Goal: Task Accomplishment & Management: Use online tool/utility

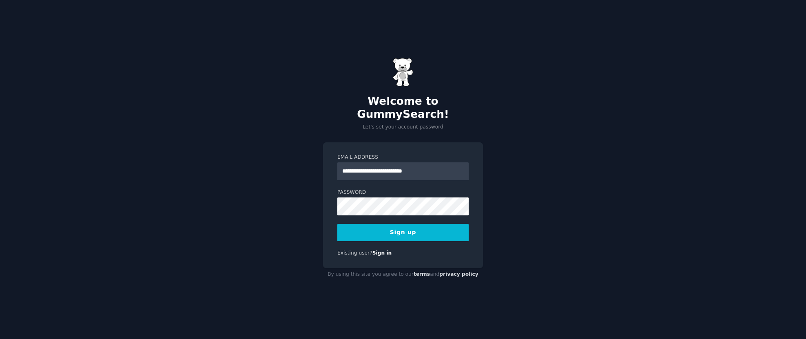
type input "**********"
click at [393, 229] on button "Sign up" at bounding box center [402, 232] width 131 height 17
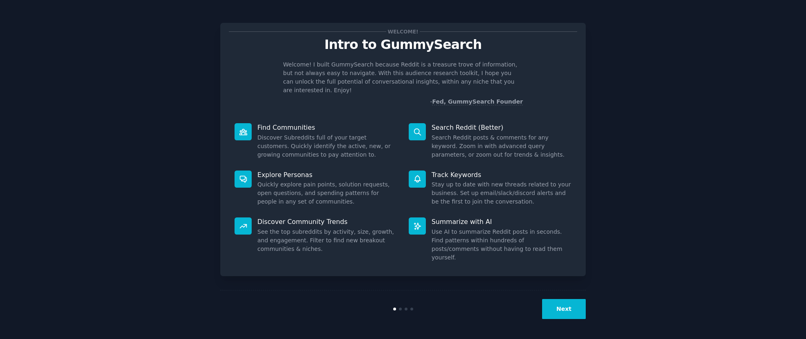
click at [640, 187] on div "Welcome! Intro to GummySearch Welcome! I built GummySearch because Reddit is a …" at bounding box center [402, 169] width 783 height 316
click at [566, 308] on button "Next" at bounding box center [564, 309] width 44 height 20
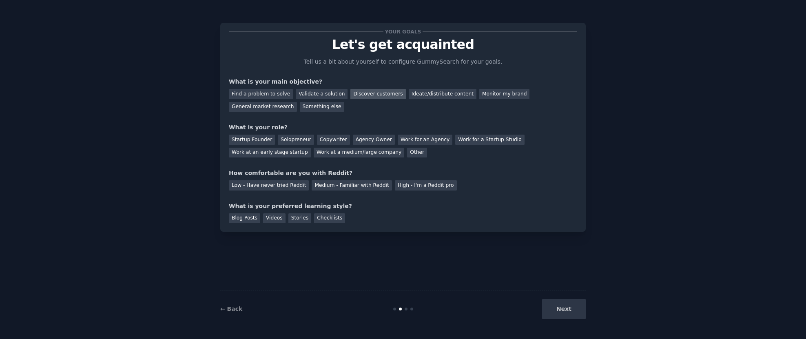
click at [361, 95] on div "Discover customers" at bounding box center [377, 94] width 55 height 10
click at [314, 153] on div "Work at a medium/large company" at bounding box center [359, 153] width 91 height 10
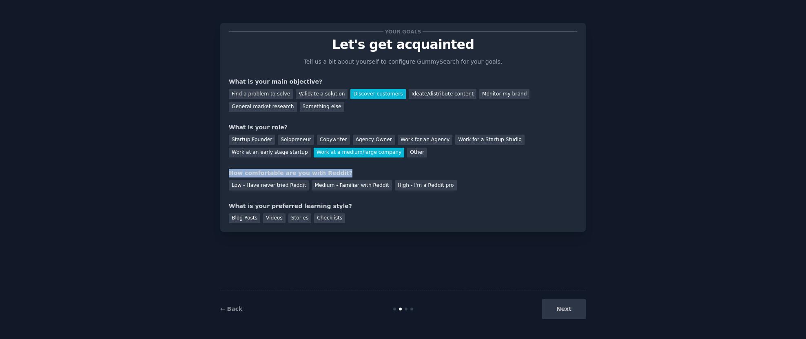
drag, startPoint x: 341, startPoint y: 172, endPoint x: 218, endPoint y: 170, distance: 123.2
click at [218, 170] on div "Your goals Let's get acquainted Tell us a bit about yourself to configure Gummy…" at bounding box center [402, 169] width 783 height 316
drag, startPoint x: 218, startPoint y: 170, endPoint x: 370, endPoint y: 164, distance: 151.9
click at [370, 164] on div "Your goals Let's get acquainted Tell us a bit about yourself to configure Gummy…" at bounding box center [403, 127] width 348 height 192
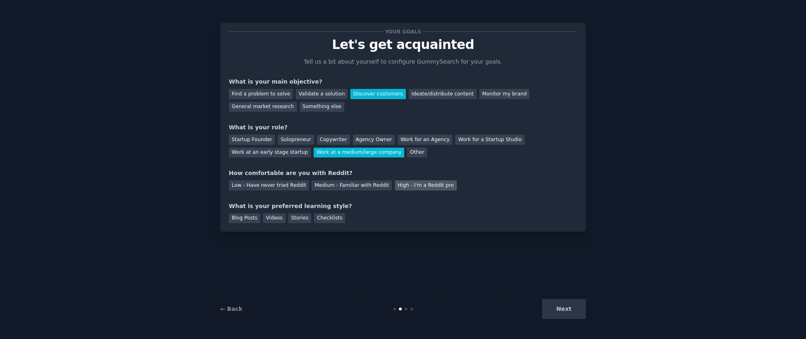
click at [408, 185] on div "High - I'm a Reddit pro" at bounding box center [426, 185] width 62 height 10
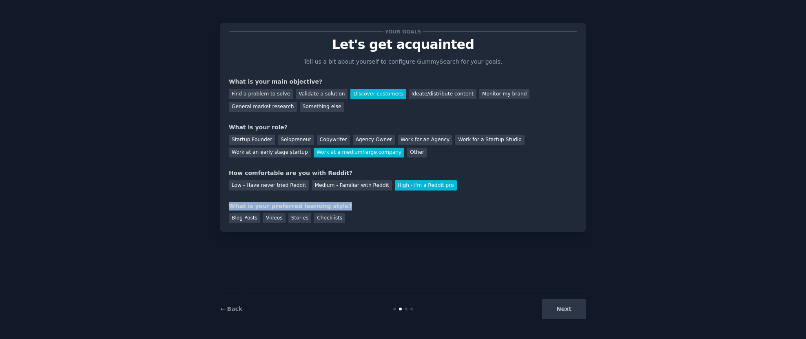
drag, startPoint x: 339, startPoint y: 205, endPoint x: 221, endPoint y: 204, distance: 117.1
click at [221, 204] on div "Your goals Let's get acquainted Tell us a bit about yourself to configure Gummy…" at bounding box center [402, 127] width 365 height 209
drag, startPoint x: 221, startPoint y: 204, endPoint x: 250, endPoint y: 219, distance: 32.7
click at [248, 219] on div "Blog Posts" at bounding box center [244, 218] width 31 height 10
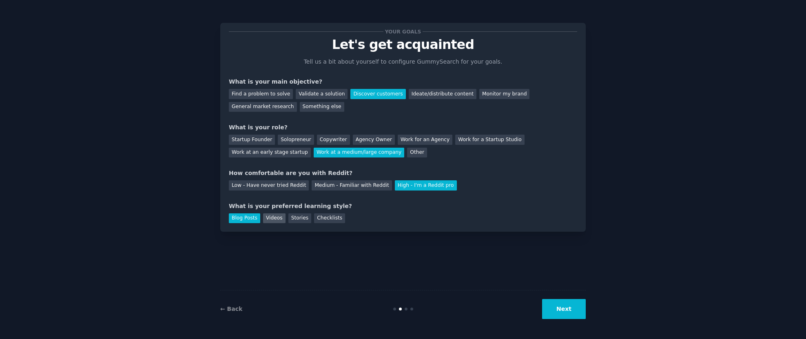
click at [280, 218] on div "Videos" at bounding box center [274, 218] width 22 height 10
click at [295, 217] on div "Stories" at bounding box center [299, 218] width 23 height 10
click at [329, 218] on div "Checklists" at bounding box center [329, 218] width 31 height 10
click at [358, 213] on div "Blog Posts Videos Stories Checklists" at bounding box center [403, 216] width 348 height 13
click at [250, 221] on div "Blog Posts" at bounding box center [244, 218] width 31 height 10
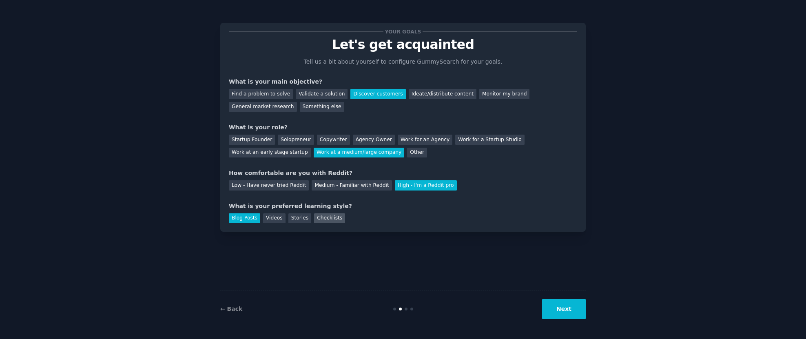
click at [318, 220] on div "Checklists" at bounding box center [329, 218] width 31 height 10
click at [563, 310] on button "Next" at bounding box center [564, 309] width 44 height 20
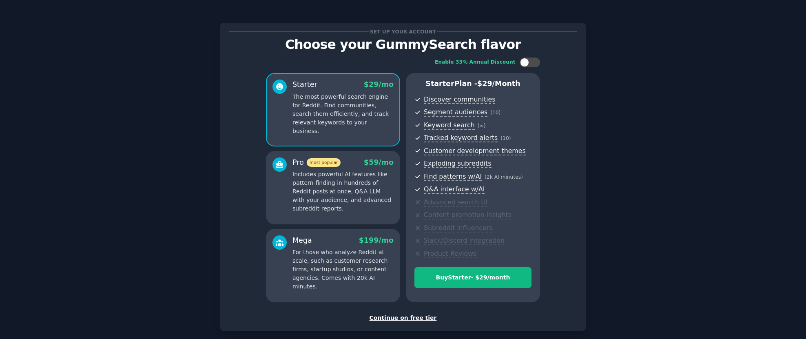
click at [423, 319] on div "Continue on free tier" at bounding box center [403, 318] width 348 height 9
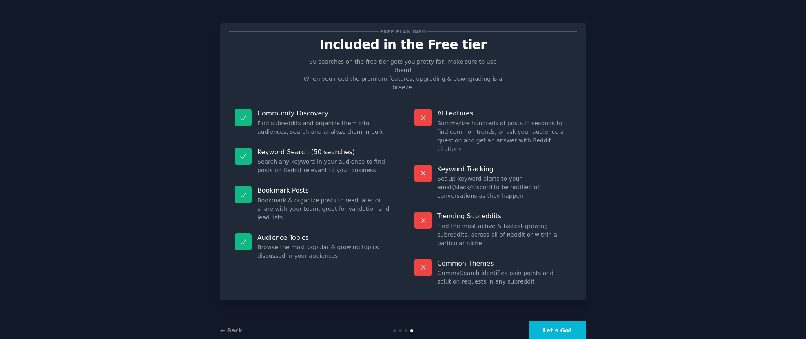
click at [550, 321] on button "Let's Go!" at bounding box center [557, 331] width 57 height 20
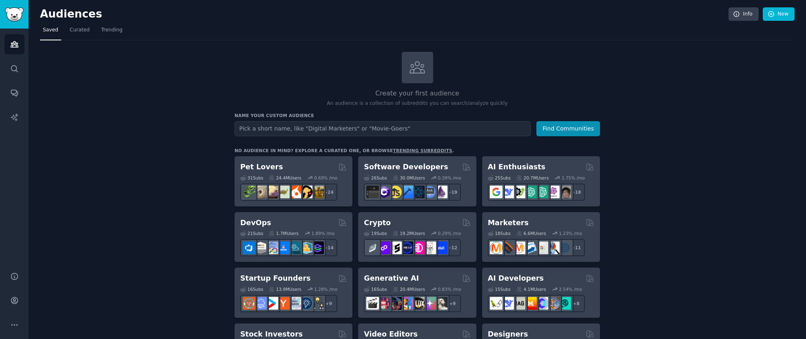
drag, startPoint x: 391, startPoint y: 128, endPoint x: 396, endPoint y: 128, distance: 5.3
click at [391, 128] on input "text" at bounding box center [383, 128] width 296 height 15
click at [442, 130] on input "text" at bounding box center [383, 128] width 296 height 15
type input "Tax Depreciation"
click at [576, 133] on button "Find Communities" at bounding box center [568, 128] width 64 height 15
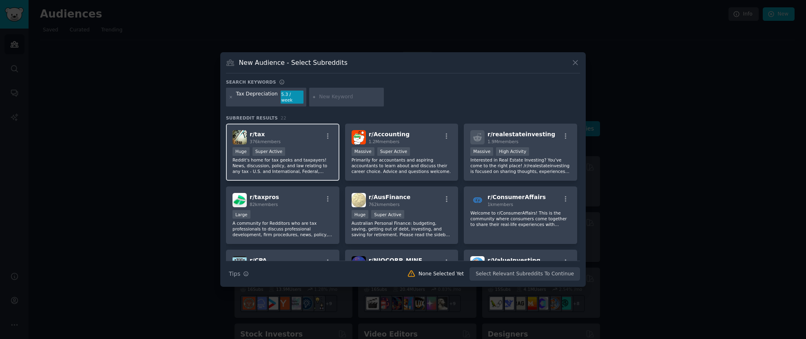
click at [288, 152] on div ">= 95th percentile for submissions / day Huge Super Active" at bounding box center [283, 152] width 100 height 10
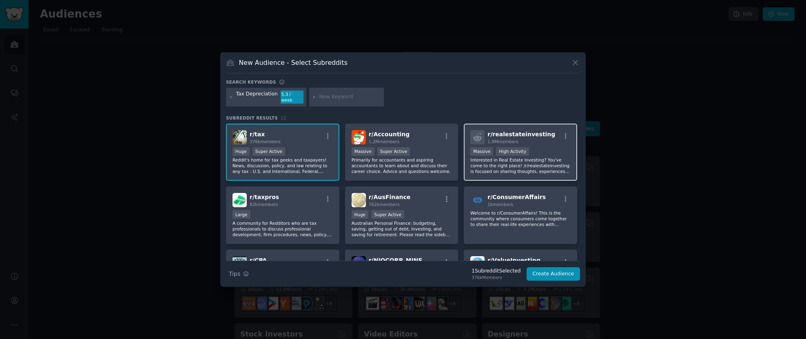
click at [464, 153] on div "r/ realestateinvesting 1.9M members >= 80th percentile for submissions / day Ma…" at bounding box center [520, 153] width 113 height 58
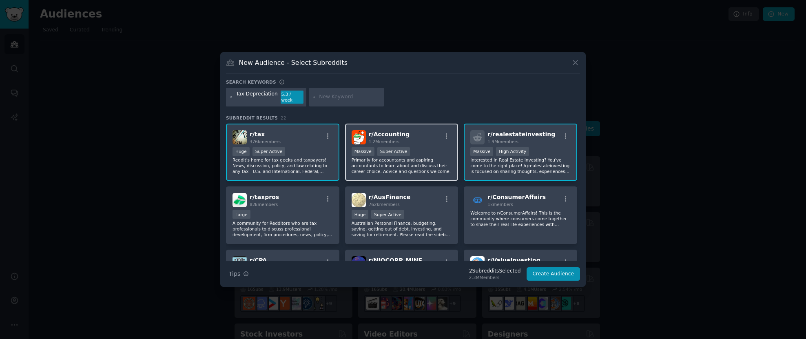
click at [430, 157] on p "Primarily for accountants and aspiring accountants to learn about and discuss t…" at bounding box center [402, 165] width 100 height 17
click at [497, 157] on p "Interested in Real Estate Investing? You've come to the right place! /r/realest…" at bounding box center [520, 165] width 100 height 17
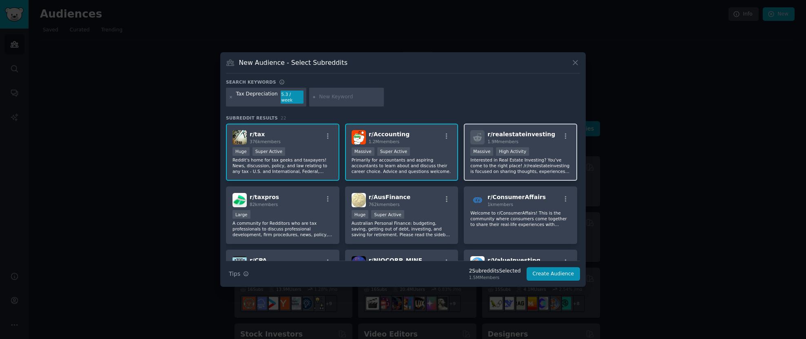
click at [509, 149] on div "High Activity" at bounding box center [512, 151] width 33 height 9
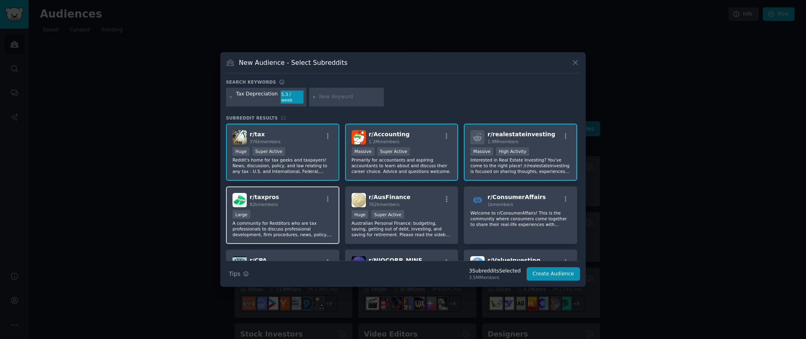
click at [326, 204] on div "r/ taxpros 82k members" at bounding box center [283, 200] width 100 height 14
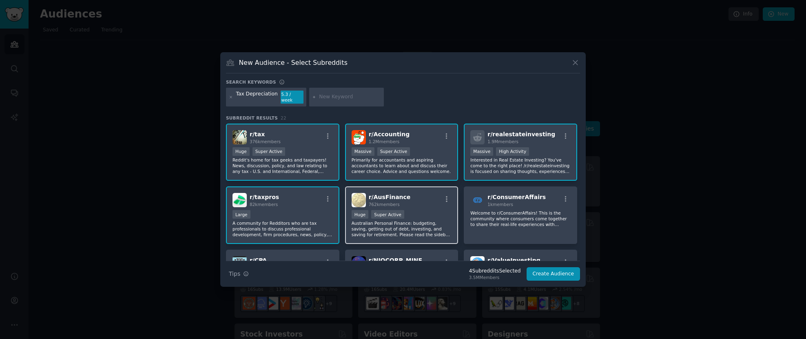
click at [403, 220] on p "Australian Personal Finance: budgeting, saving, getting out of debt, investing,…" at bounding box center [402, 228] width 100 height 17
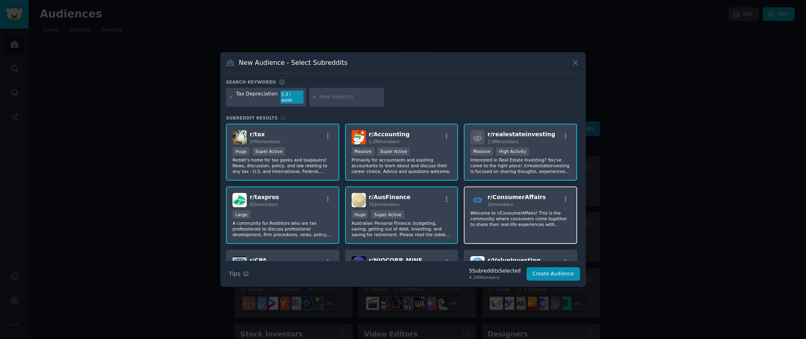
click at [497, 216] on p "Welcome to r/ConsumerAffairs! This is the community where consumers come togeth…" at bounding box center [520, 218] width 100 height 17
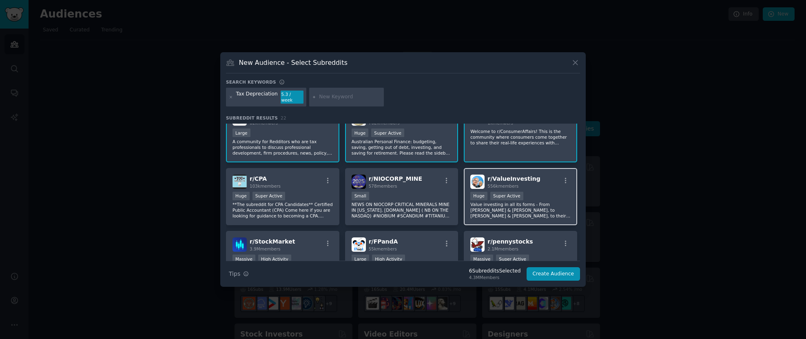
click at [516, 202] on p "Value investing in all its forms - From [PERSON_NAME] & [PERSON_NAME], to [PERS…" at bounding box center [520, 210] width 100 height 17
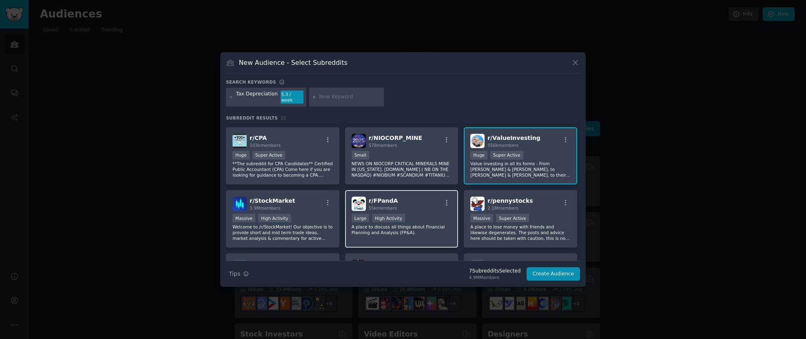
click at [374, 200] on span "r/ FPandA" at bounding box center [383, 200] width 29 height 7
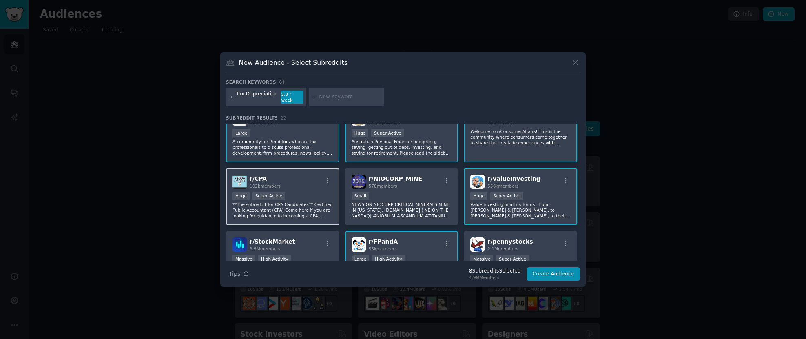
click at [312, 202] on p "**The subreddit for CPA Candidates** Certified Public Accountant (CPA) Come her…" at bounding box center [283, 210] width 100 height 17
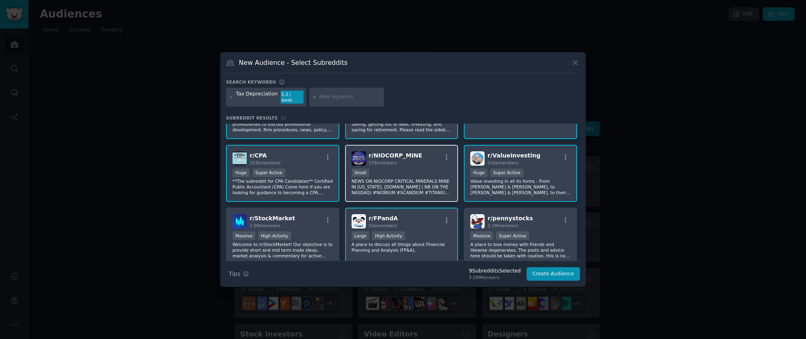
click at [431, 202] on div "r/ tax 376k members >= 95th percentile for submissions / day Huge Super Active …" at bounding box center [403, 205] width 354 height 372
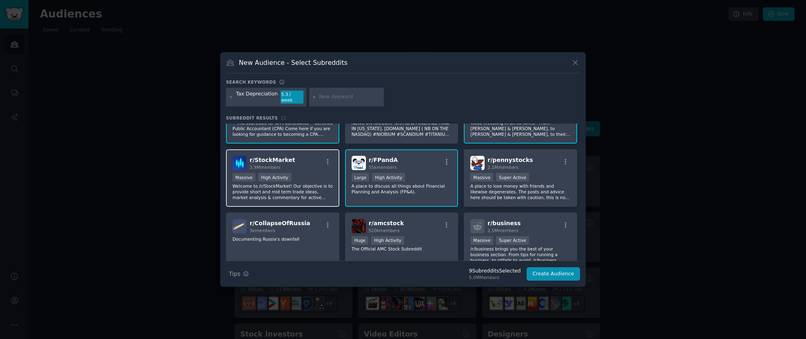
click at [286, 164] on div "3.9M members" at bounding box center [272, 167] width 45 height 6
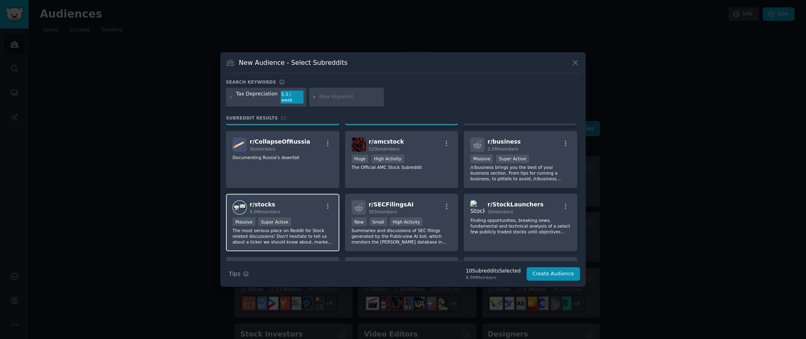
click at [303, 200] on div "r/ stocks 9.0M members" at bounding box center [283, 207] width 100 height 14
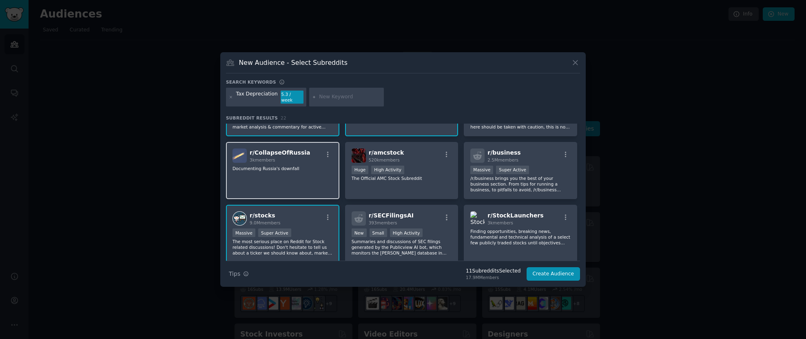
scroll to position [379, 0]
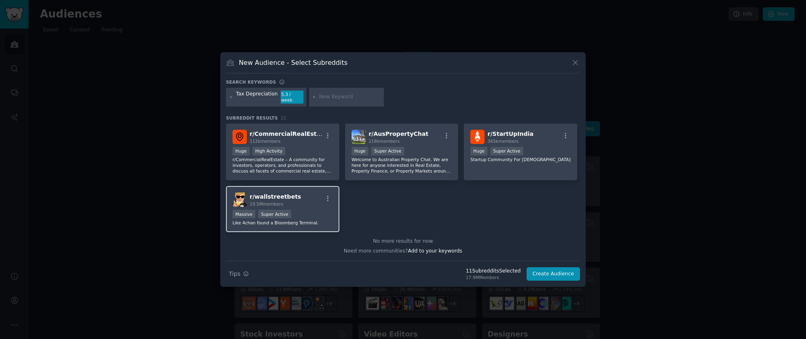
click at [304, 204] on div "r/ wallstreetbets 19.5M members" at bounding box center [283, 200] width 100 height 14
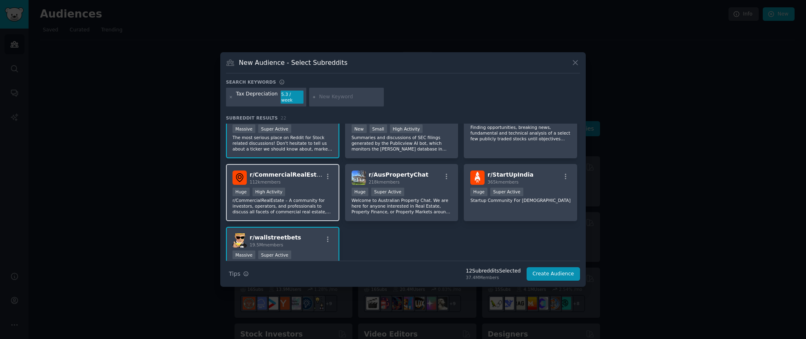
click at [314, 199] on p "r/CommercialRealEstate – A community for investors, operators, and professional…" at bounding box center [283, 205] width 100 height 17
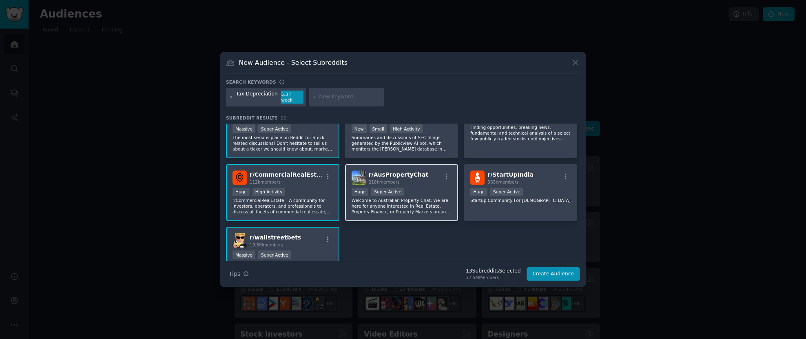
click at [426, 201] on p "Welcome to Australian Property Chat. We are here for anyone interested in Real …" at bounding box center [402, 205] width 100 height 17
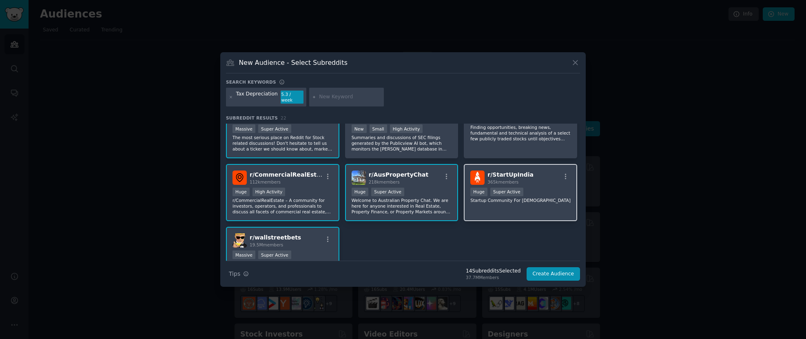
click at [555, 204] on div "r/ StartUpIndia 365k members Huge Super Active Startup Community For [DEMOGRAPH…" at bounding box center [520, 193] width 113 height 58
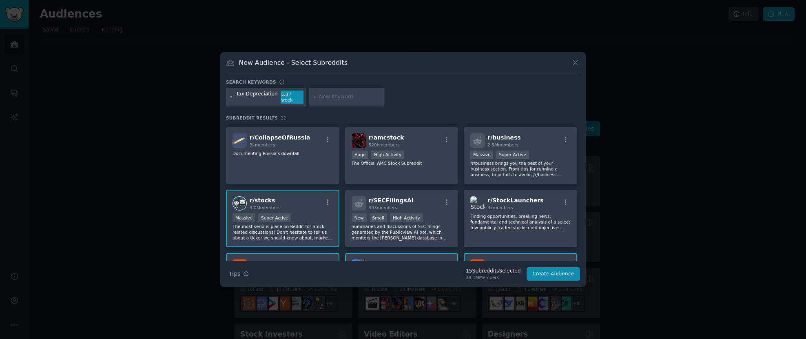
scroll to position [215, 0]
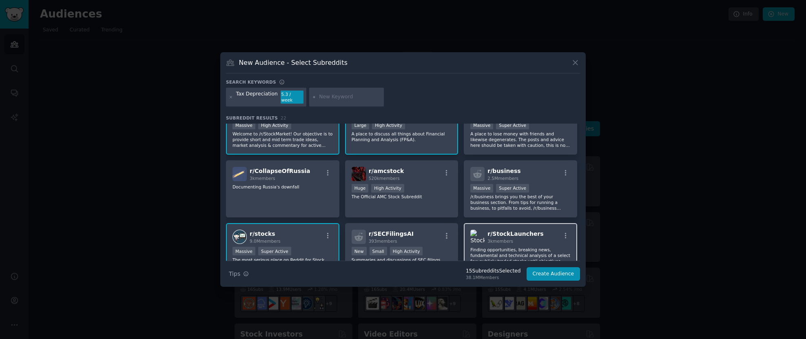
click at [548, 233] on div "r/ StockLaunchers 3k members" at bounding box center [520, 237] width 100 height 14
click at [434, 234] on div "r/ SECFilingsAI 393 members" at bounding box center [402, 237] width 100 height 14
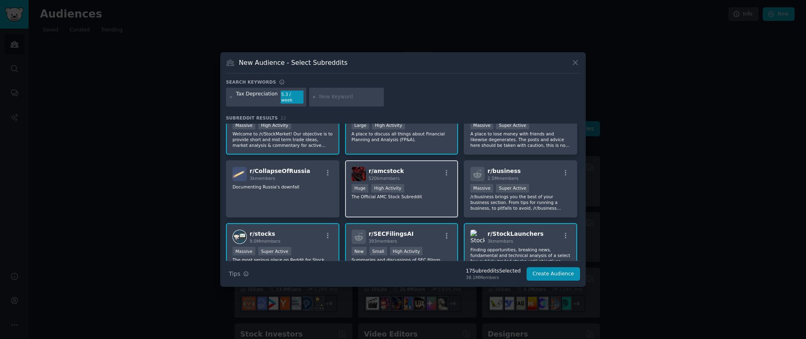
click at [412, 178] on div "r/ amcstock 520k members Huge High Activity The Official AMC Stock Subreddit" at bounding box center [401, 189] width 113 height 58
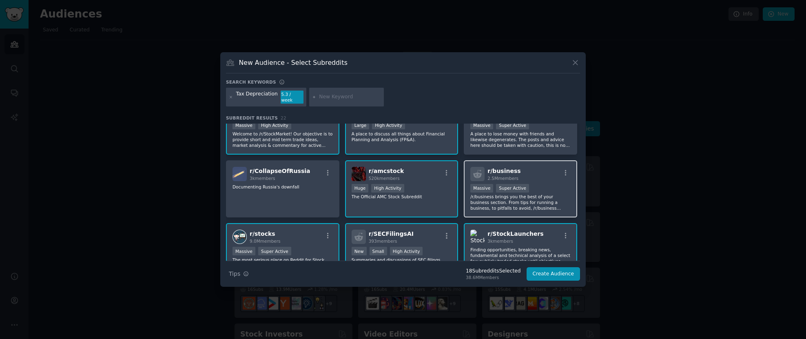
click at [544, 187] on div "Massive Super Active" at bounding box center [520, 189] width 100 height 10
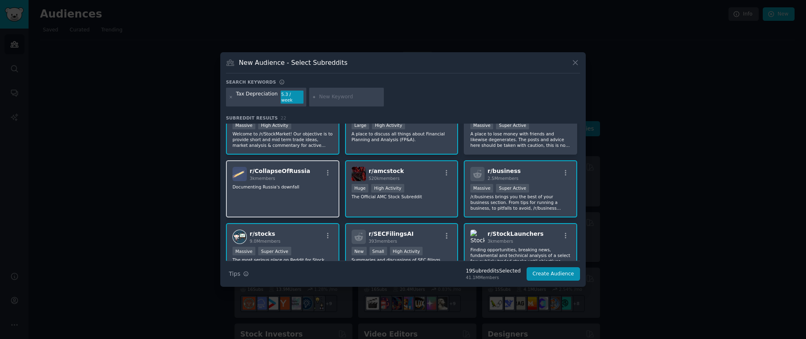
click at [297, 186] on p "Documenting Russia's downfall" at bounding box center [283, 187] width 100 height 6
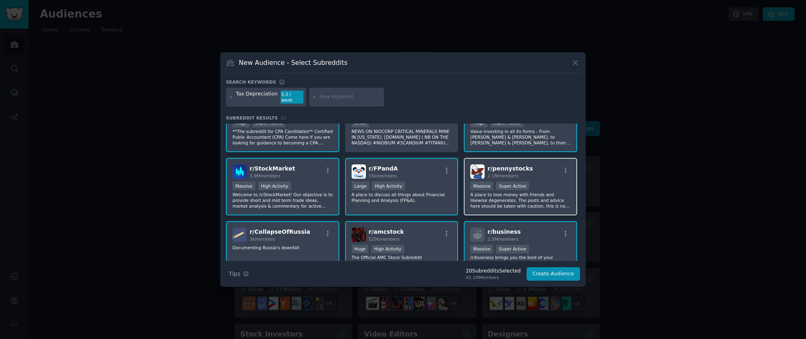
scroll to position [175, 0]
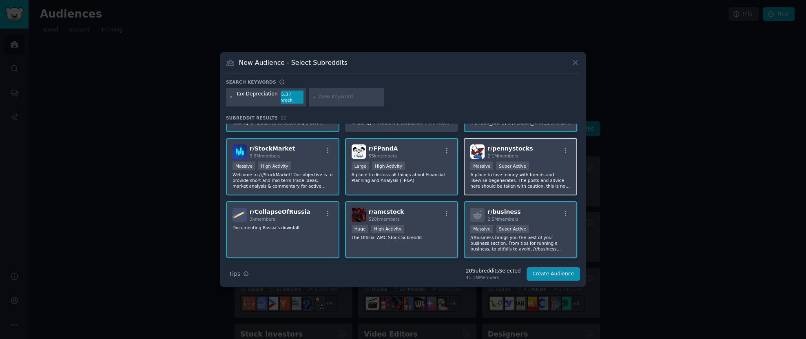
click at [542, 175] on p "A place to lose money with friends and likewise degenerates. The posts and advi…" at bounding box center [520, 180] width 100 height 17
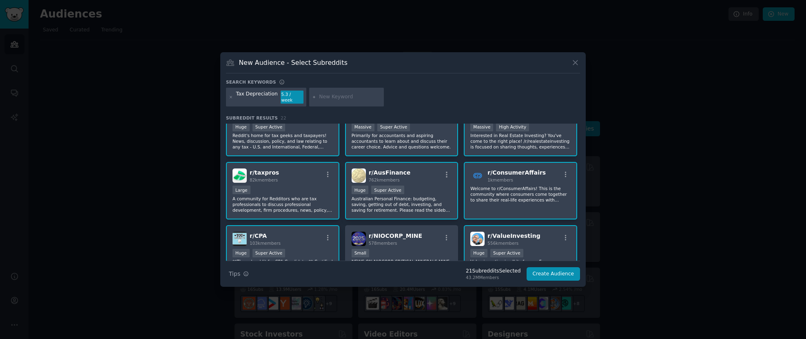
scroll to position [0, 0]
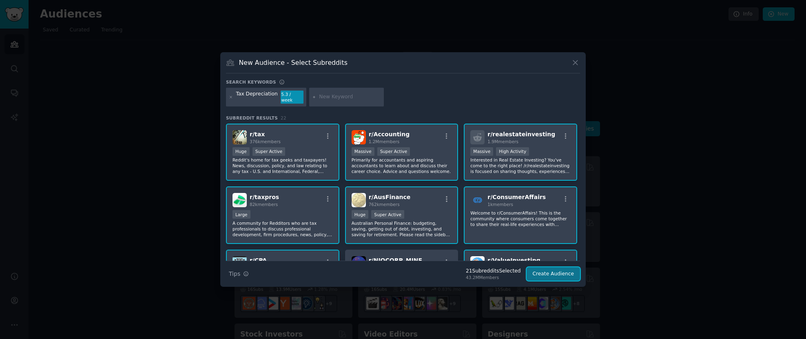
click at [552, 268] on button "Create Audience" at bounding box center [554, 274] width 54 height 14
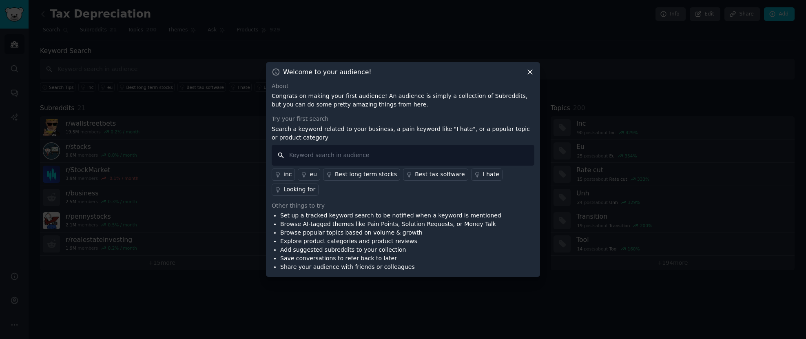
click at [400, 165] on input "text" at bounding box center [403, 155] width 263 height 21
type input "Tax Depreciation"
click at [474, 228] on li "Browse popular topics based on volume & growth" at bounding box center [390, 232] width 221 height 9
click at [454, 160] on input "Tax Depreciation" at bounding box center [403, 155] width 263 height 21
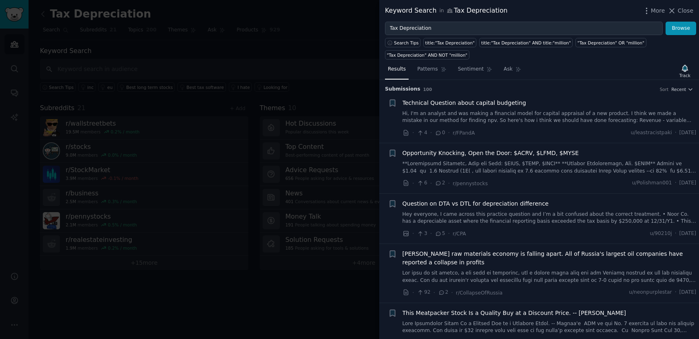
drag, startPoint x: 540, startPoint y: 11, endPoint x: 531, endPoint y: 8, distance: 9.9
click at [540, 11] on div "Keyword Search in Tax Depreciation More Close" at bounding box center [539, 11] width 308 height 10
